Goal: Transaction & Acquisition: Purchase product/service

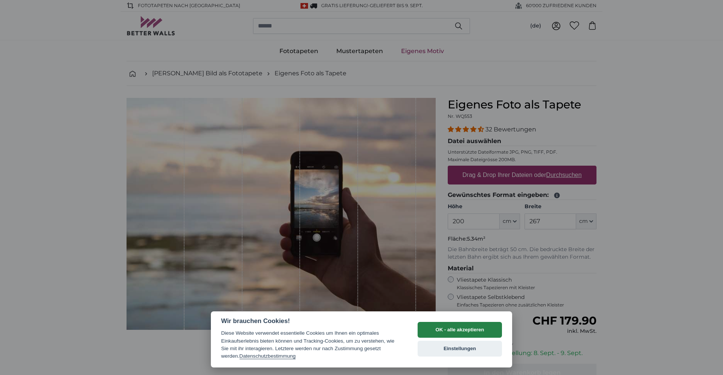
click at [491, 333] on button "OK - alle akzeptieren" at bounding box center [460, 330] width 84 height 16
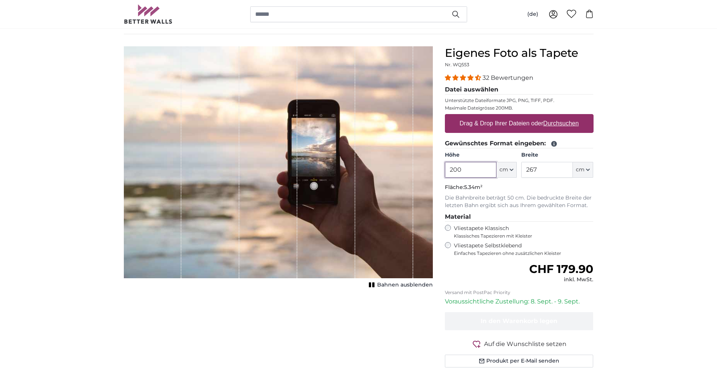
scroll to position [30, 0]
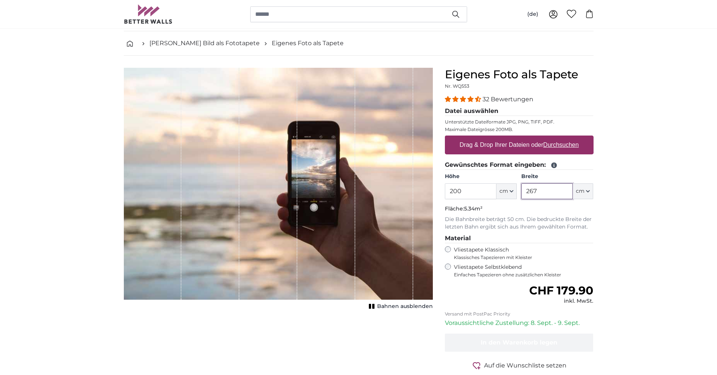
drag, startPoint x: 542, startPoint y: 195, endPoint x: 505, endPoint y: 192, distance: 37.0
click at [522, 192] on input "267" at bounding box center [548, 191] width 52 height 16
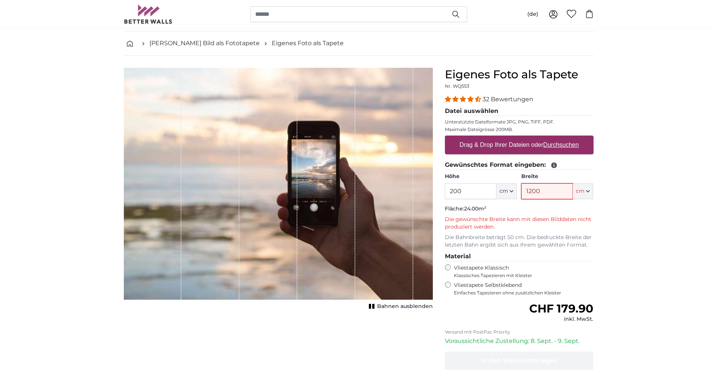
type input "1200"
click at [471, 192] on input "200" at bounding box center [471, 191] width 52 height 16
click at [552, 190] on input "1200" at bounding box center [548, 191] width 52 height 16
click at [549, 165] on span at bounding box center [553, 164] width 9 height 7
click at [556, 165] on icon at bounding box center [554, 166] width 6 height 6
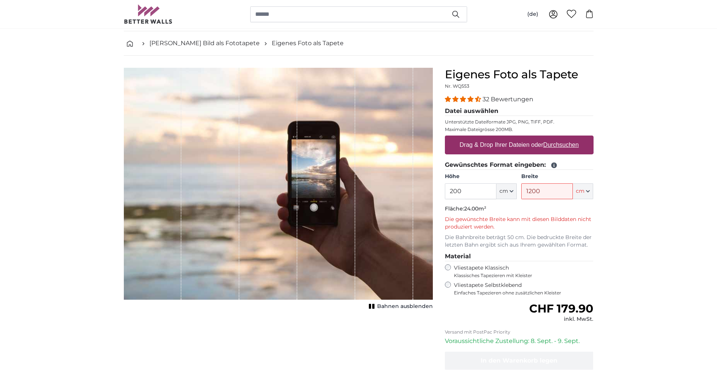
click at [554, 167] on icon at bounding box center [554, 166] width 6 height 6
click at [554, 164] on icon at bounding box center [554, 166] width 6 height 6
click at [481, 112] on legend "Datei auswählen" at bounding box center [519, 111] width 149 height 9
